Goal: Information Seeking & Learning: Learn about a topic

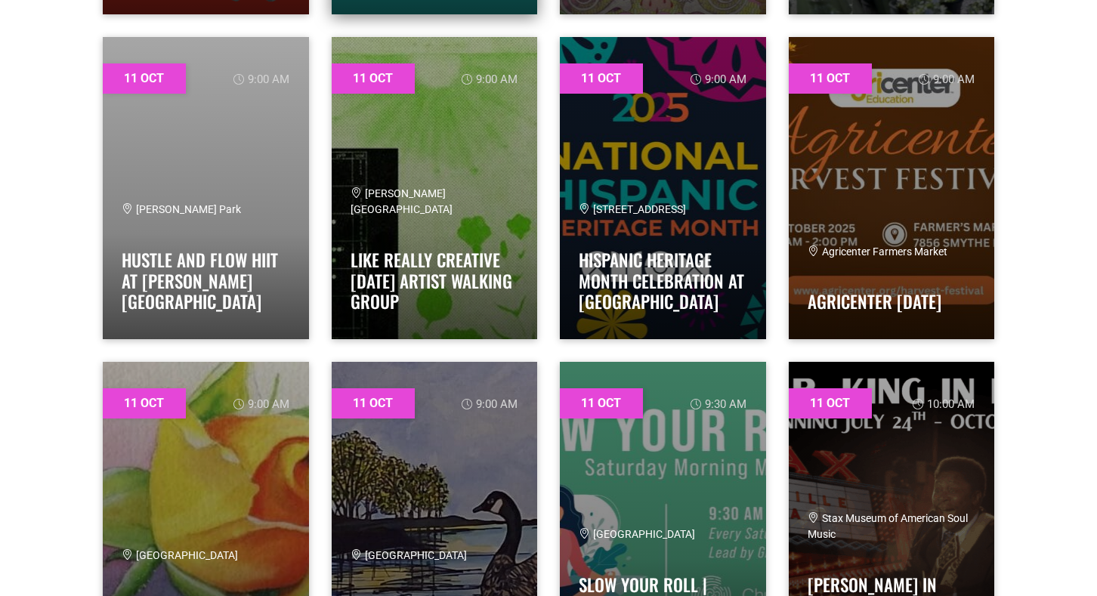
scroll to position [894, 0]
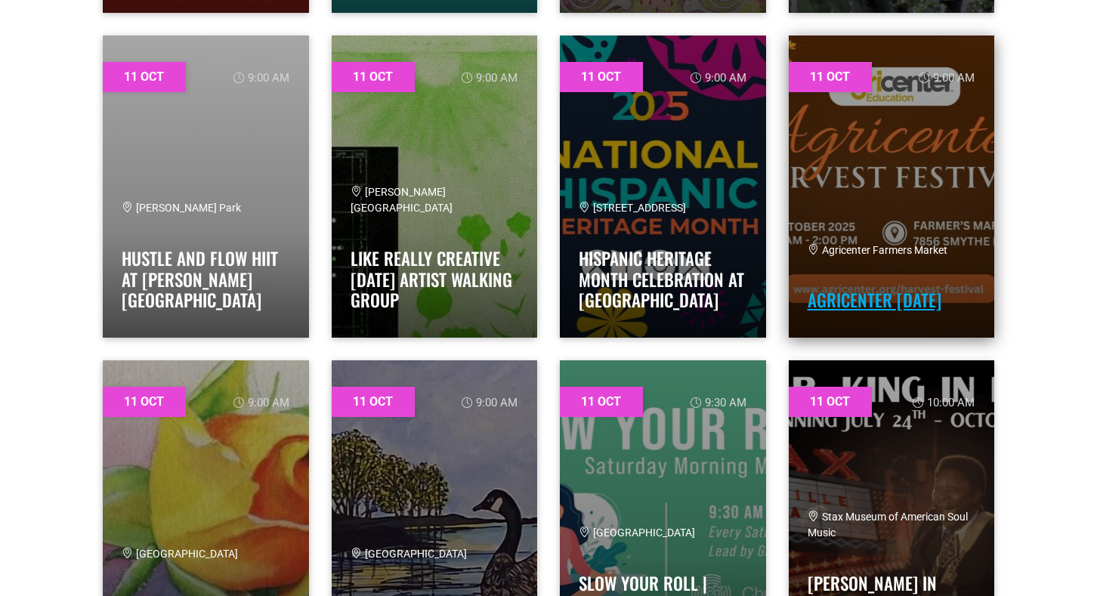
click at [839, 301] on link "Agricenter Harvest Festival" at bounding box center [874, 300] width 134 height 26
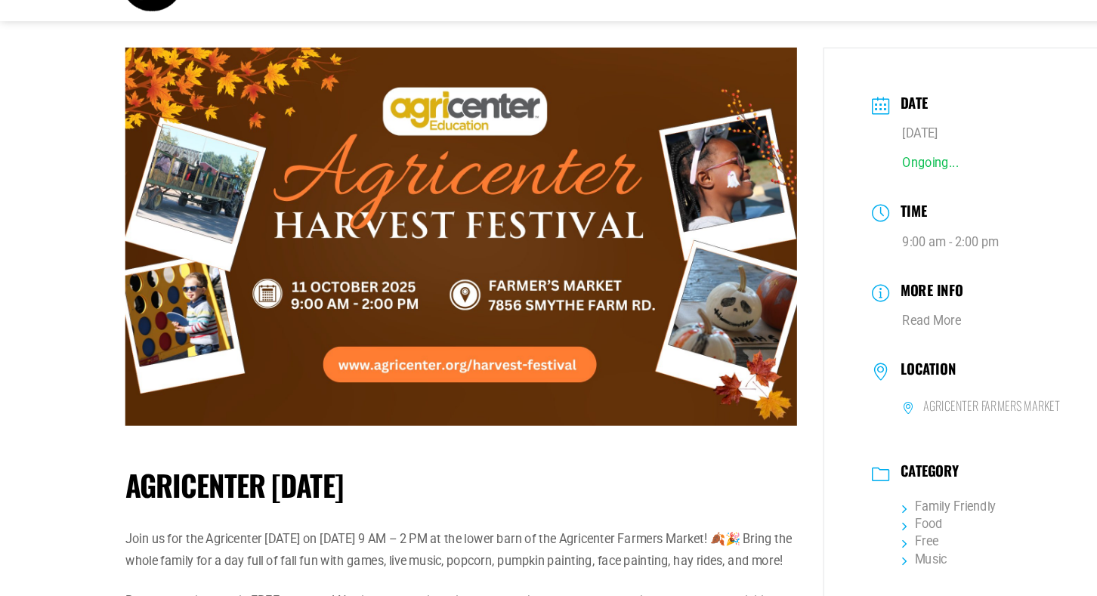
scroll to position [51, 0]
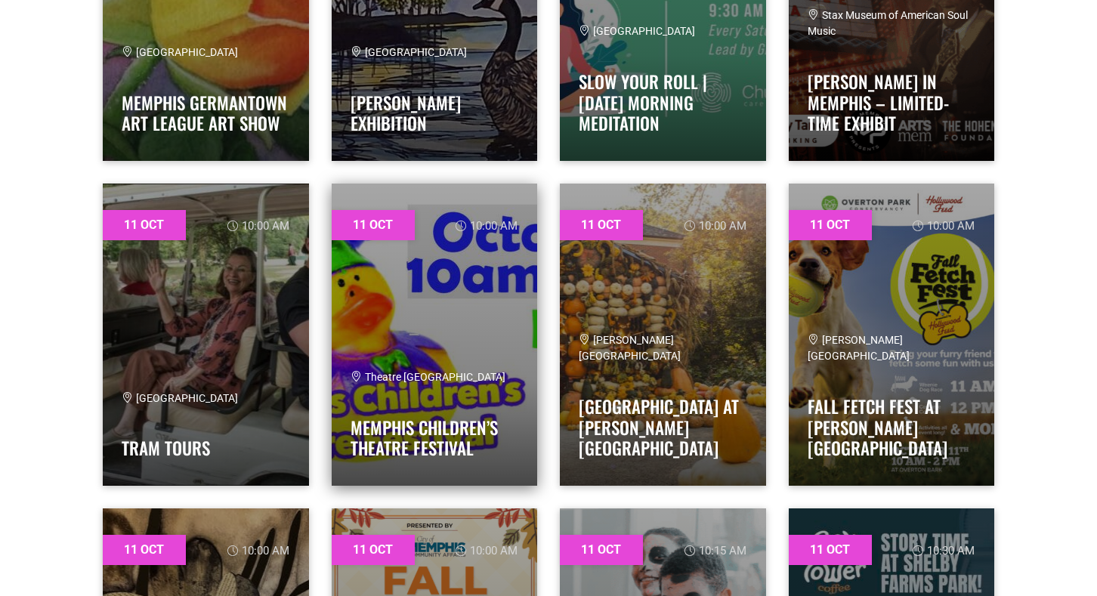
scroll to position [1401, 0]
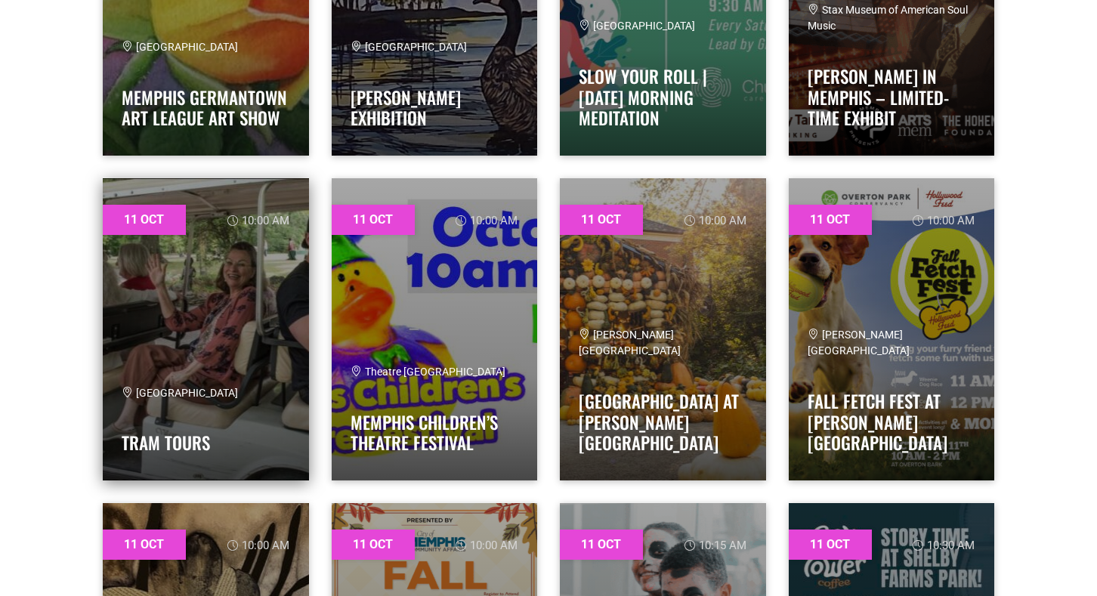
click at [188, 320] on link at bounding box center [206, 329] width 206 height 302
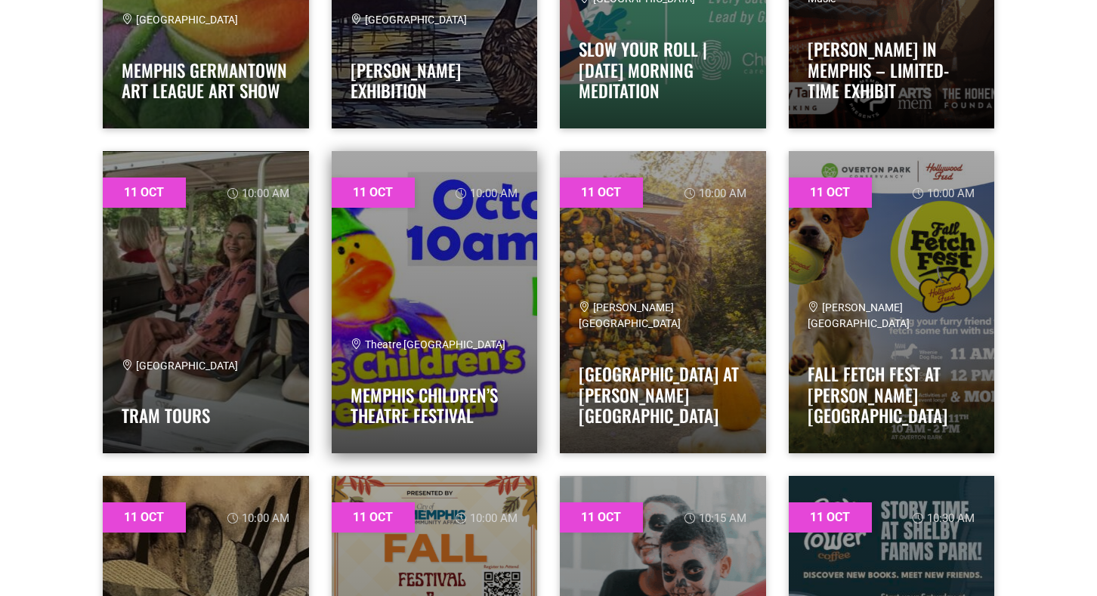
scroll to position [1445, 0]
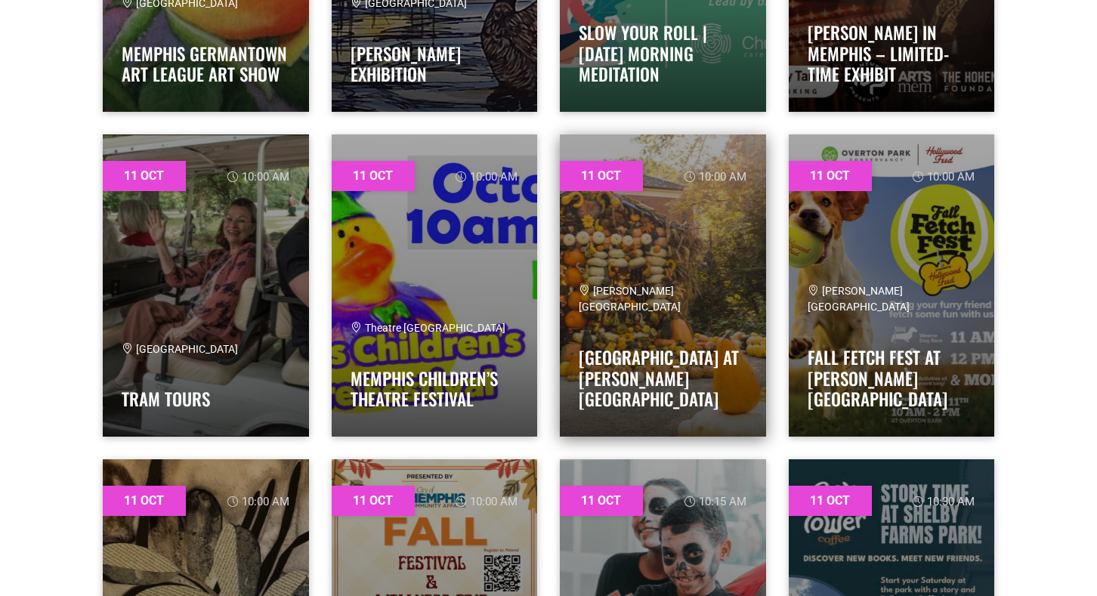
click at [620, 281] on link at bounding box center [663, 285] width 206 height 302
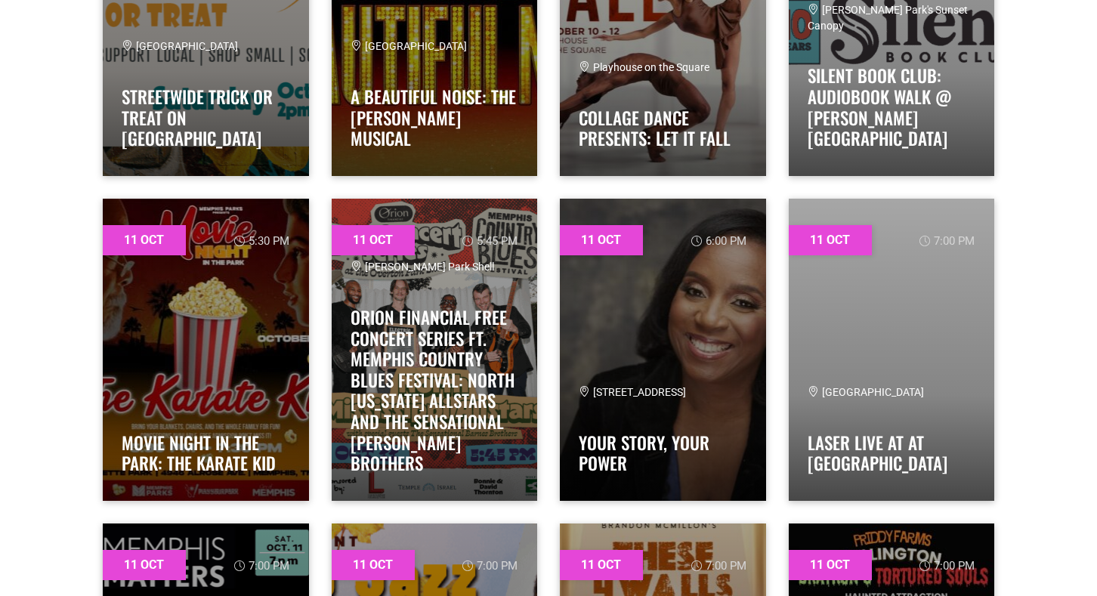
scroll to position [3318, 0]
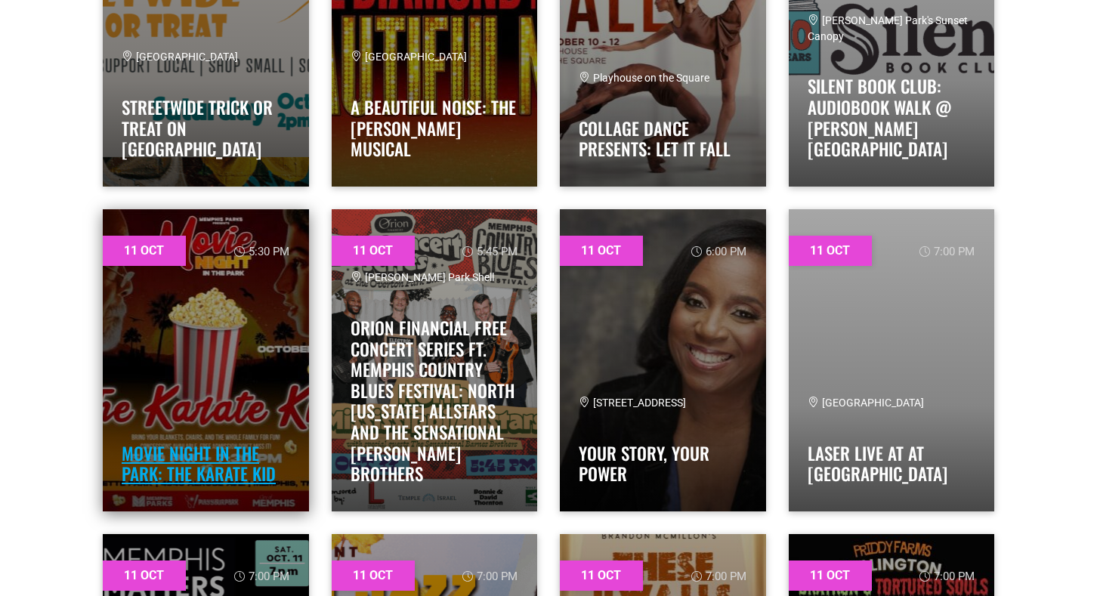
click at [231, 443] on link "Movie Night in the Park: The Karate Kid" at bounding box center [199, 463] width 154 height 47
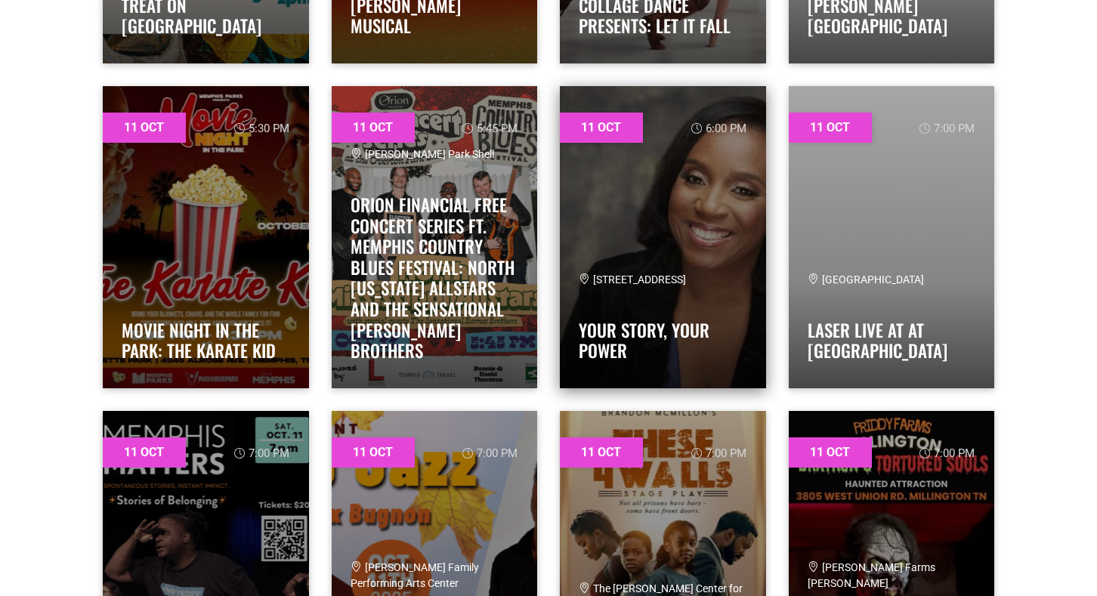
scroll to position [3462, 0]
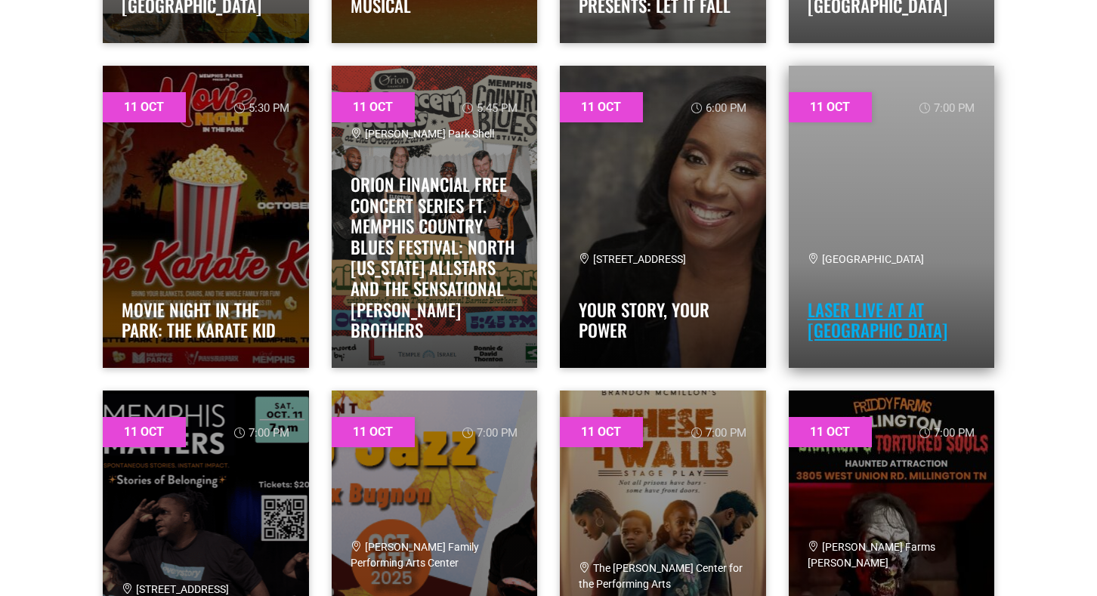
click at [836, 328] on link "Laser Live at at MoSH Planetarium" at bounding box center [877, 320] width 140 height 47
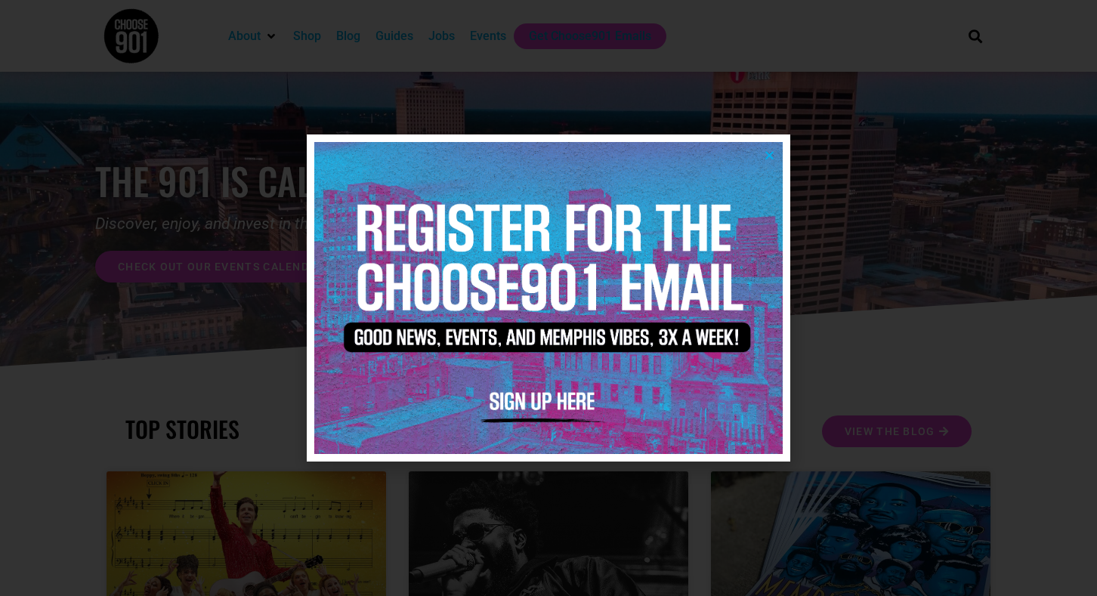
click at [898, 233] on div at bounding box center [548, 298] width 1097 height 596
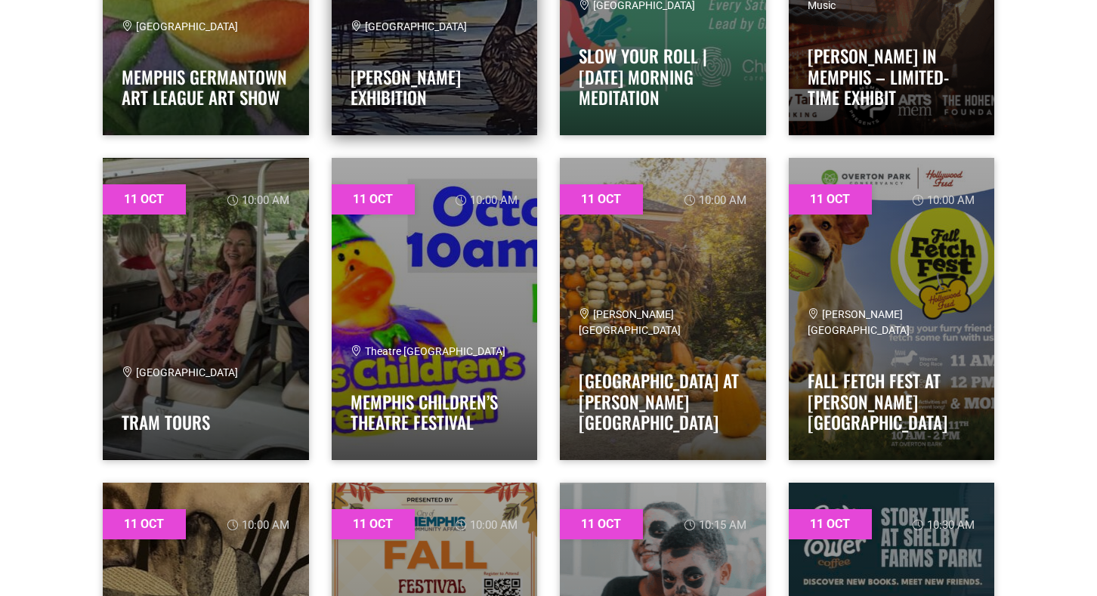
scroll to position [1421, 0]
